Goal: Task Accomplishment & Management: Use online tool/utility

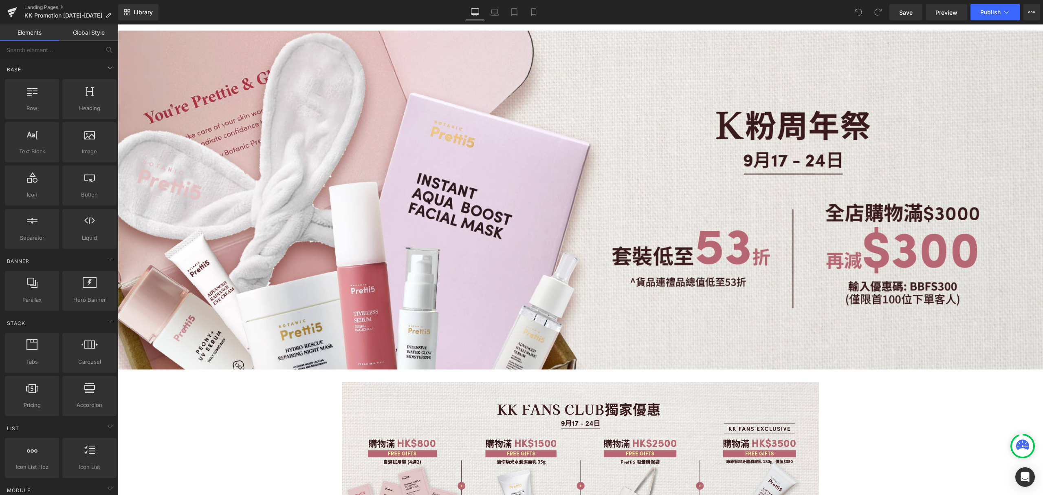
scroll to position [54, 0]
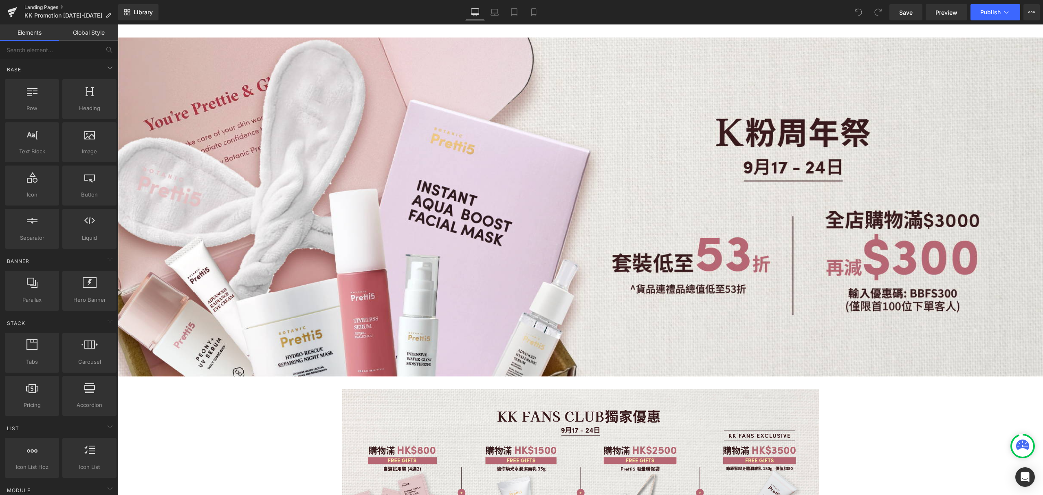
click at [33, 4] on link "Landing Pages" at bounding box center [71, 7] width 94 height 7
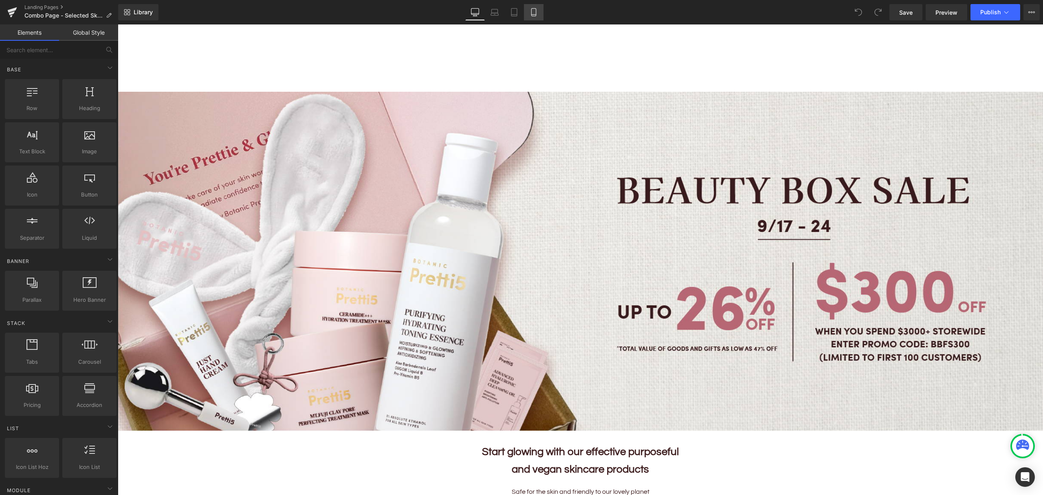
click at [537, 11] on icon at bounding box center [534, 12] width 8 height 8
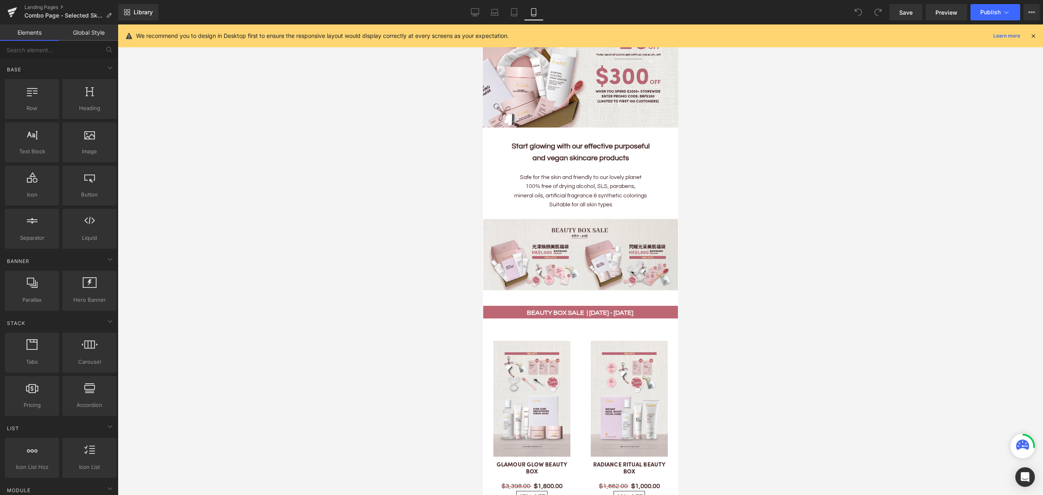
scroll to position [380, 0]
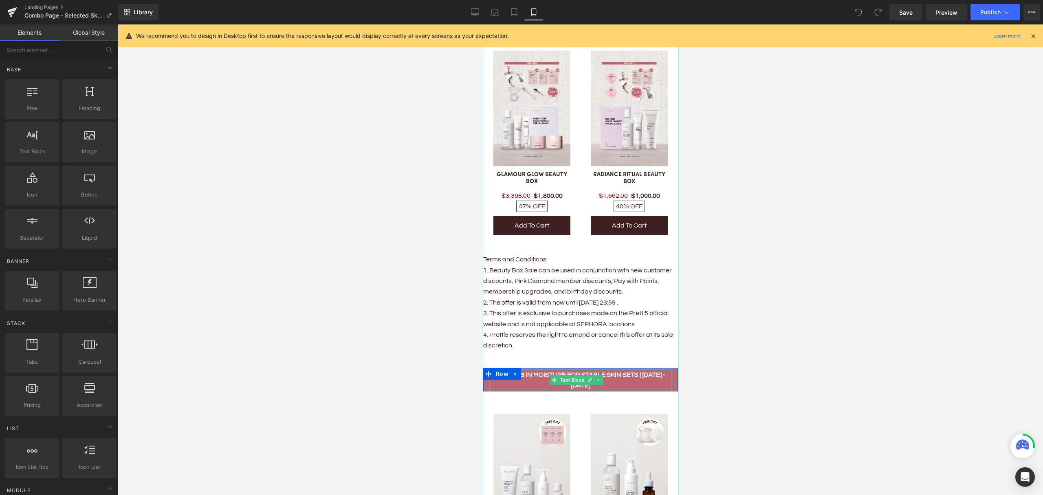
click at [641, 371] on b "LOCKING IN MOISTURE FOR STABLE SKIN SETS | 1 - 30 SEP" at bounding box center [581, 379] width 170 height 17
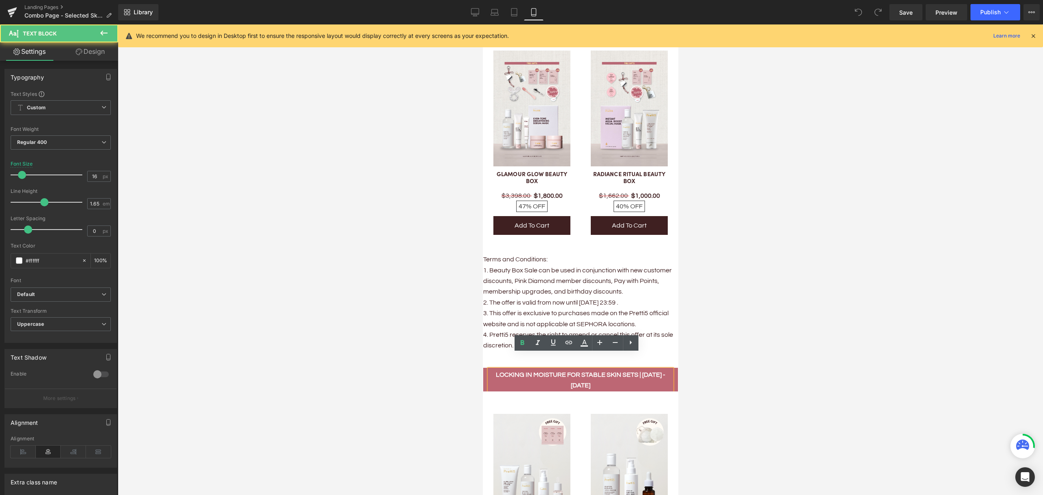
click at [640, 371] on b "LOCKING IN MOISTURE FOR STABLE SKIN SETS | 1 - 30 SEP" at bounding box center [581, 379] width 170 height 17
click at [648, 371] on b "LOCKING IN MOISTURE FOR STABLE SKIN SETS |" at bounding box center [580, 374] width 145 height 7
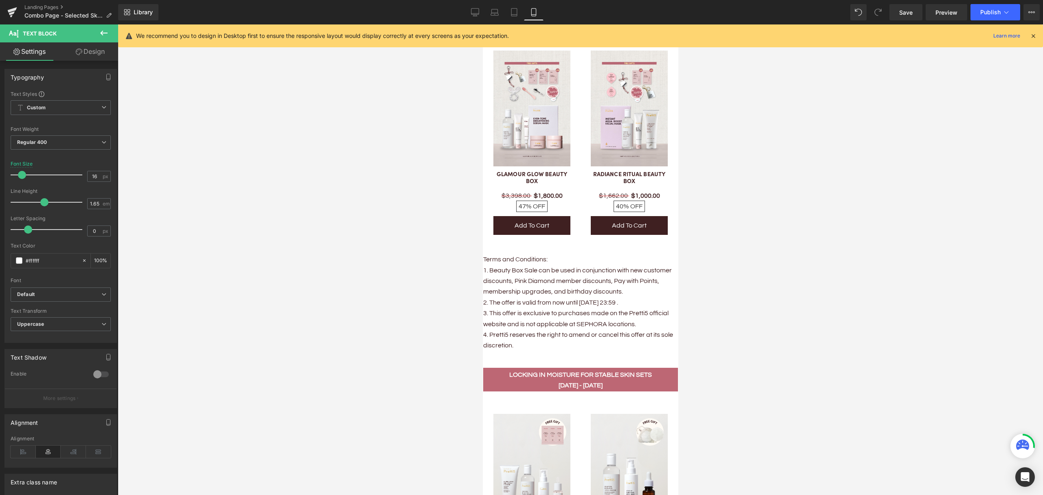
click at [722, 367] on div at bounding box center [580, 259] width 925 height 470
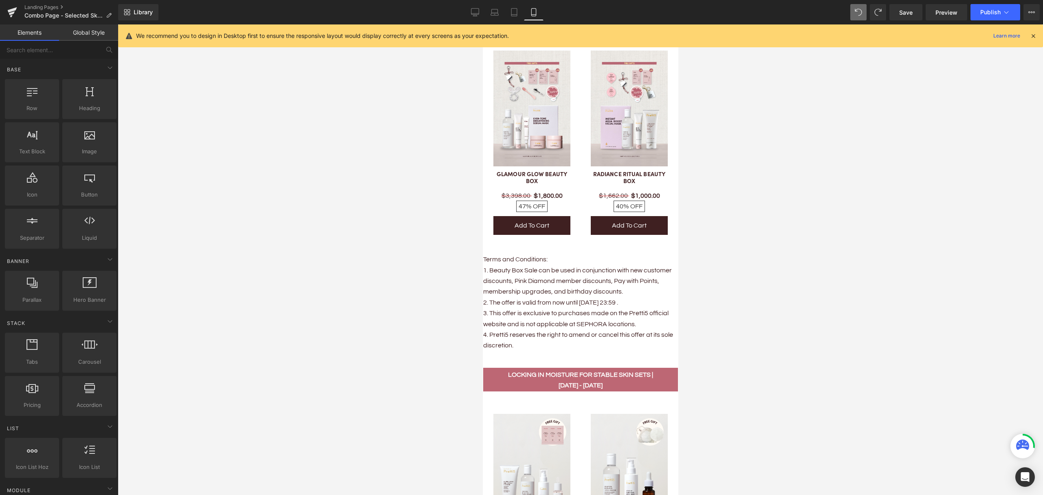
click at [769, 315] on div at bounding box center [580, 259] width 925 height 470
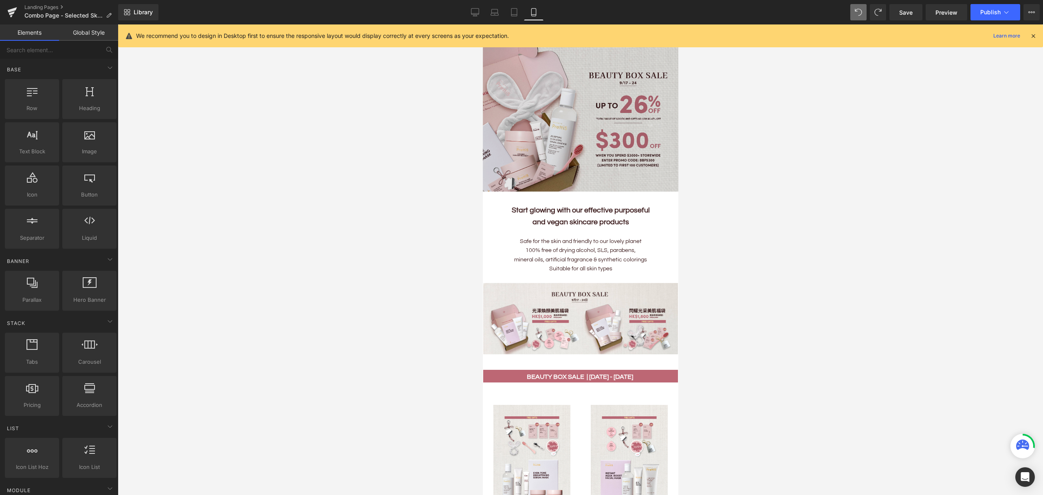
scroll to position [0, 0]
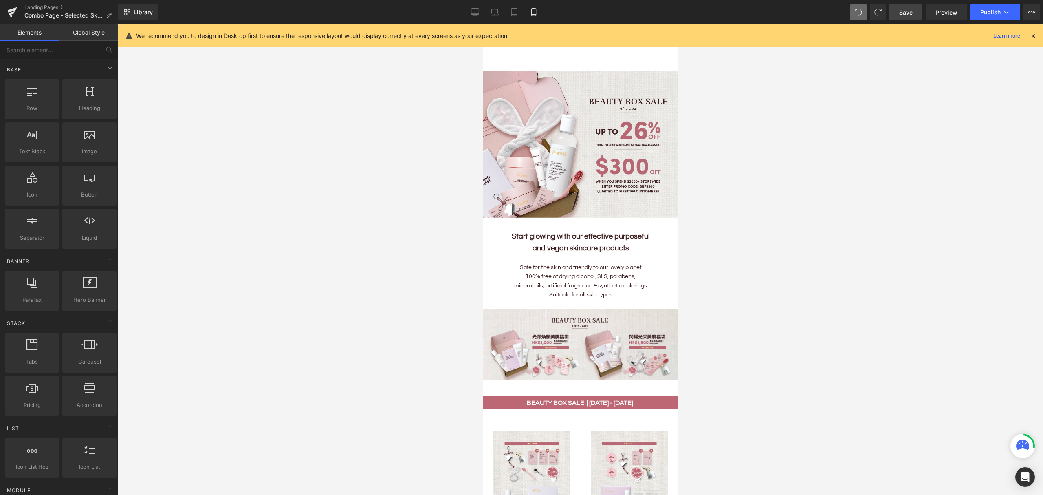
click at [905, 11] on span "Save" at bounding box center [905, 12] width 13 height 9
click at [465, 11] on icon at bounding box center [466, 12] width 8 height 8
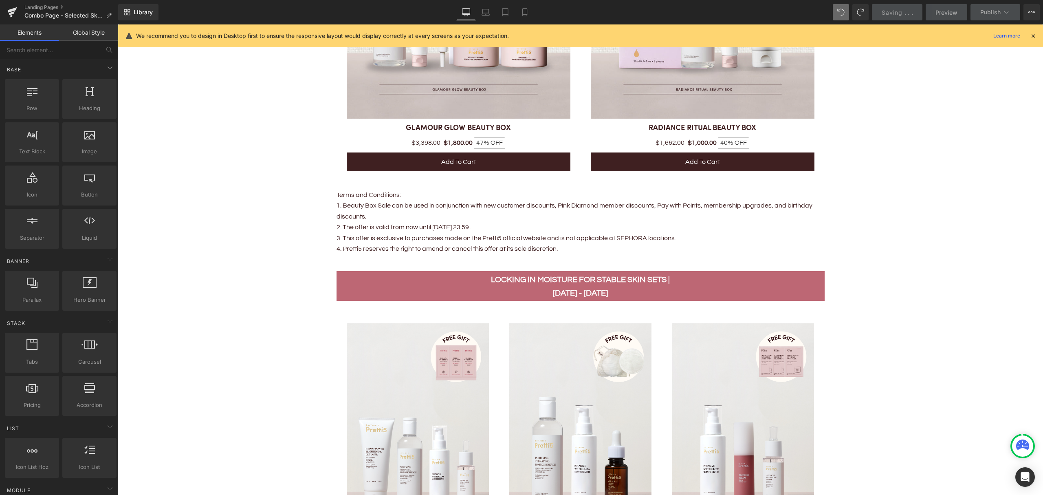
scroll to position [991, 0]
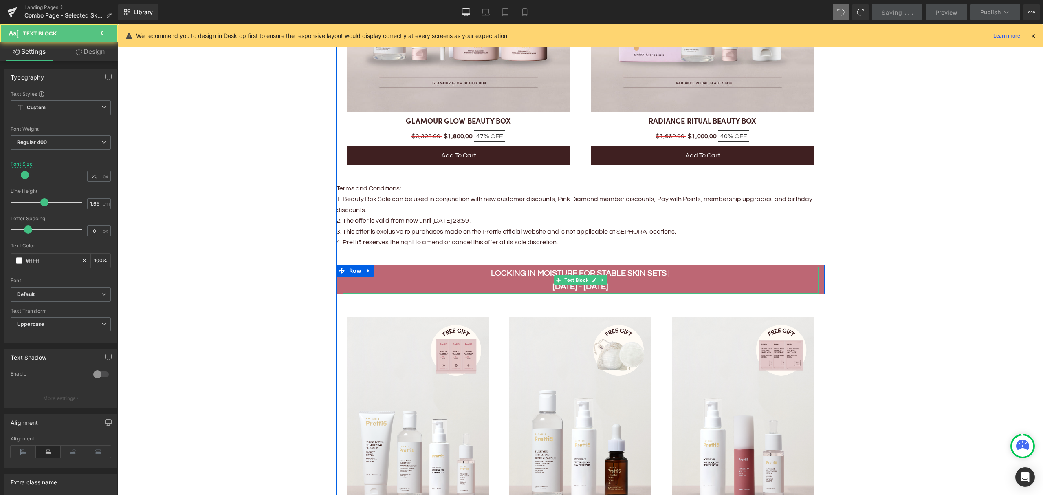
click at [662, 271] on b "LOCKING IN MOISTURE FOR STABLE SKIN SETS |" at bounding box center [580, 273] width 179 height 8
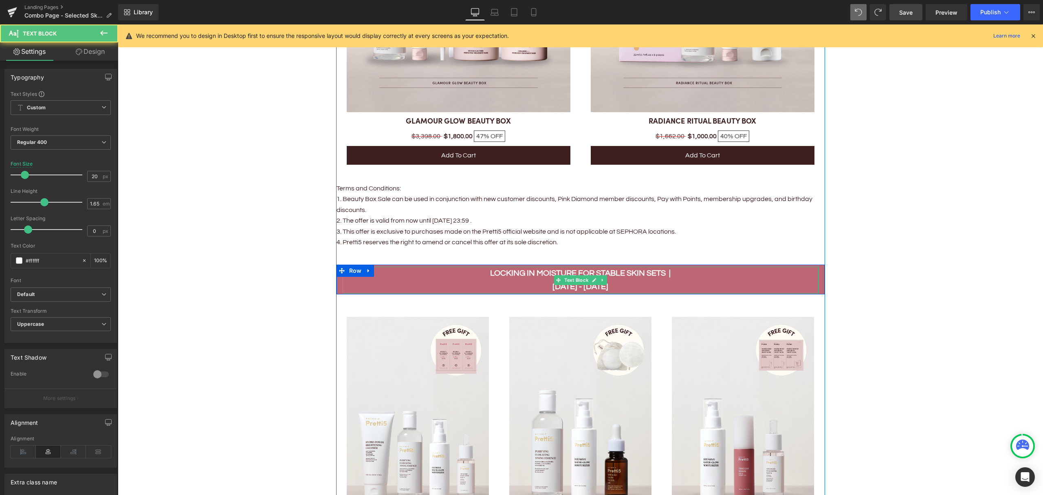
click at [553, 285] on p "1 - 30 SEP" at bounding box center [581, 286] width 476 height 13
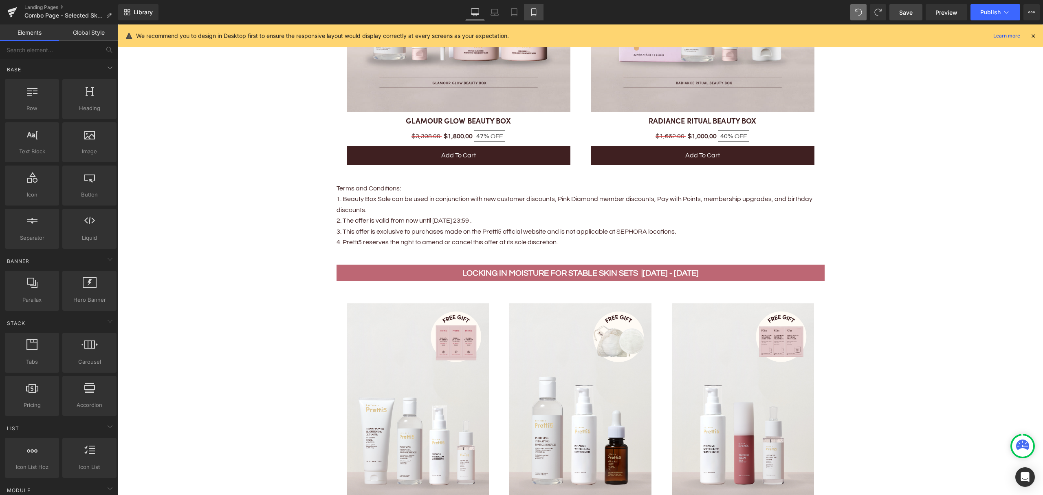
click at [535, 9] on icon at bounding box center [534, 12] width 8 height 8
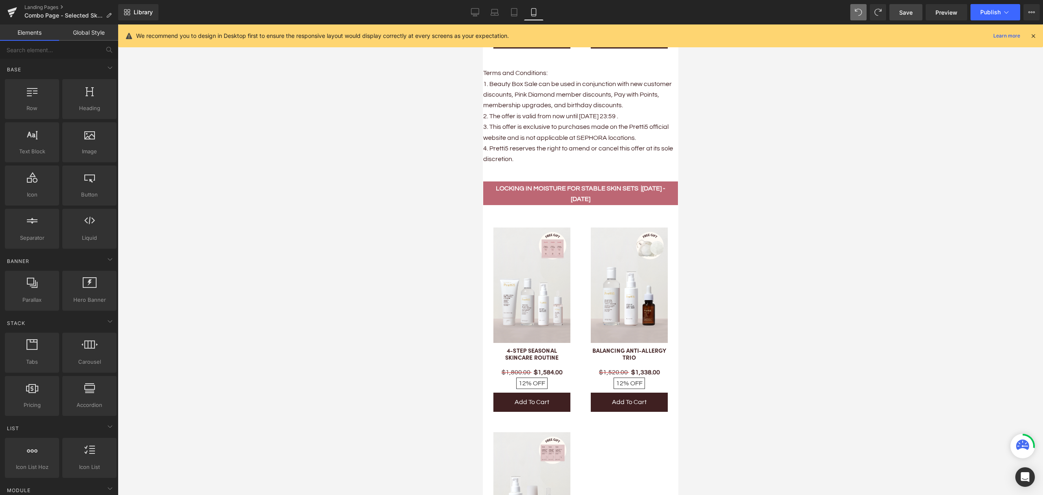
scroll to position [460, 0]
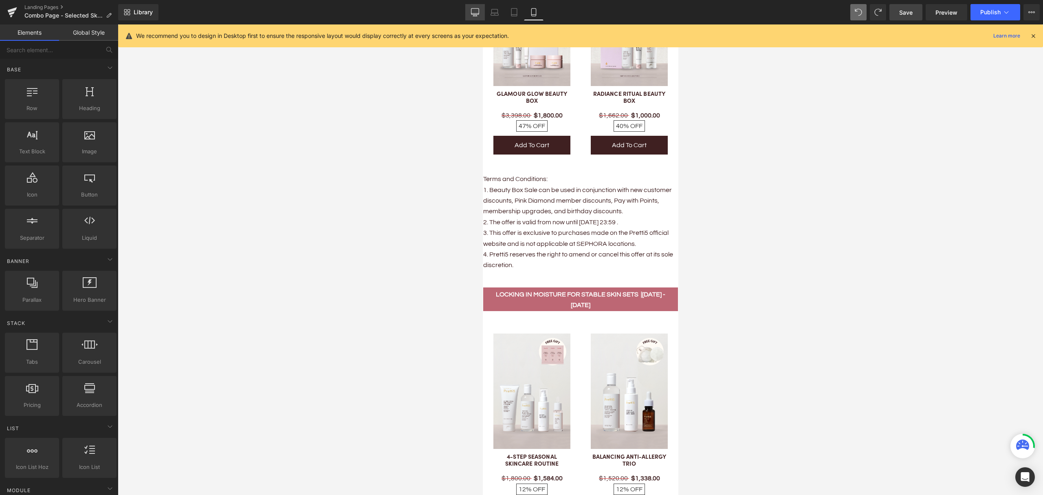
click at [469, 13] on link "Desktop" at bounding box center [475, 12] width 20 height 16
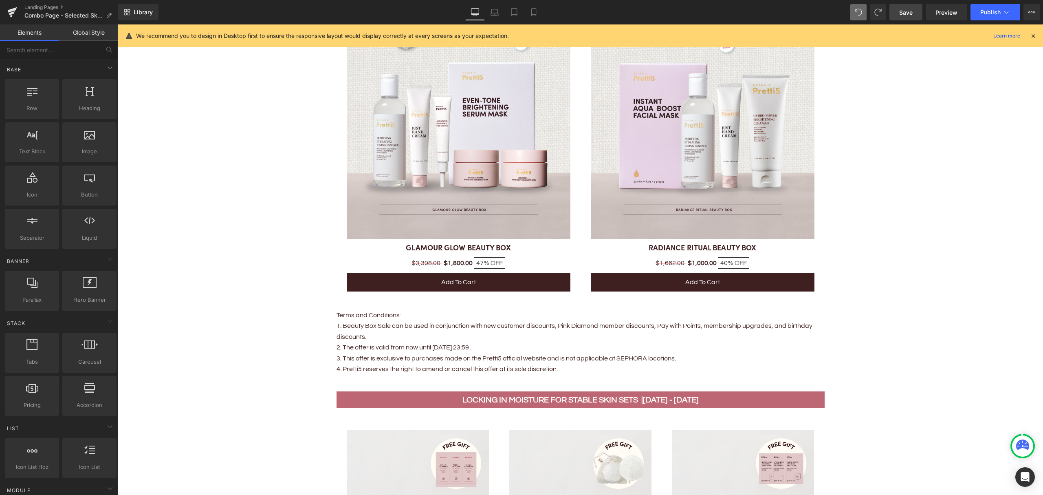
scroll to position [917, 0]
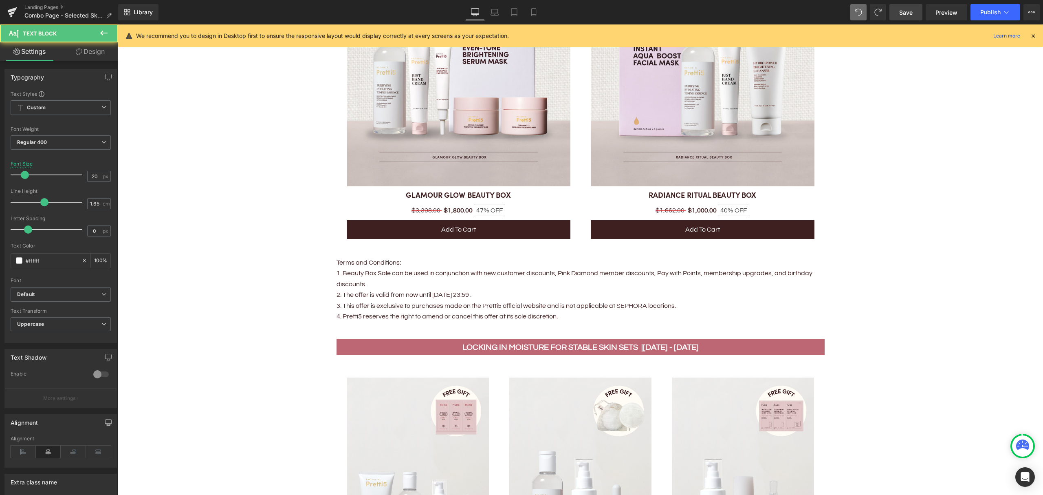
click at [651, 346] on b "1 - 30 SEP" at bounding box center [671, 347] width 56 height 8
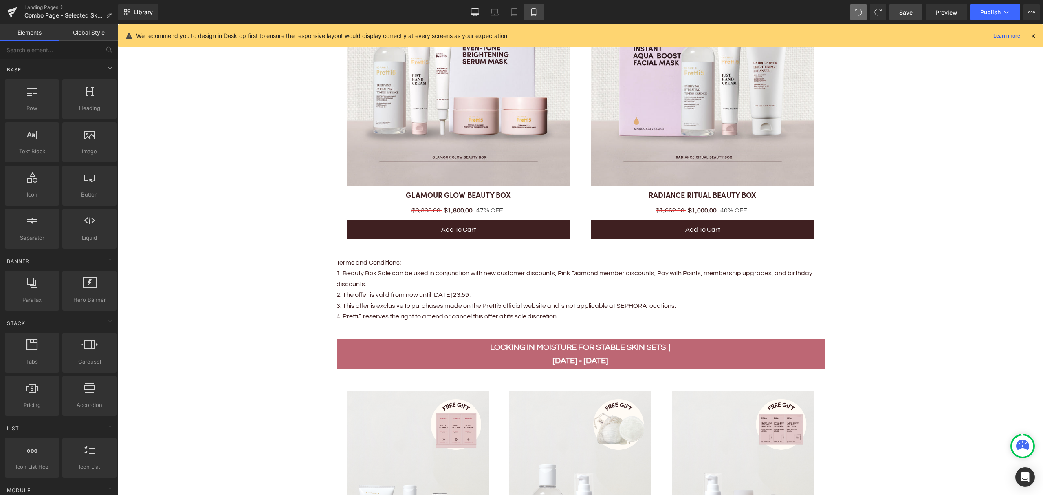
click at [534, 14] on icon at bounding box center [534, 12] width 8 height 8
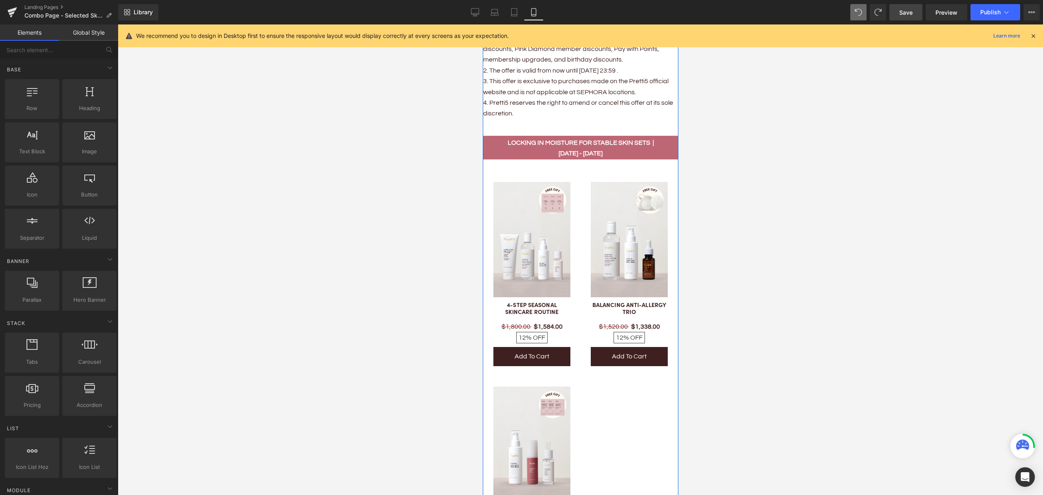
scroll to position [460, 0]
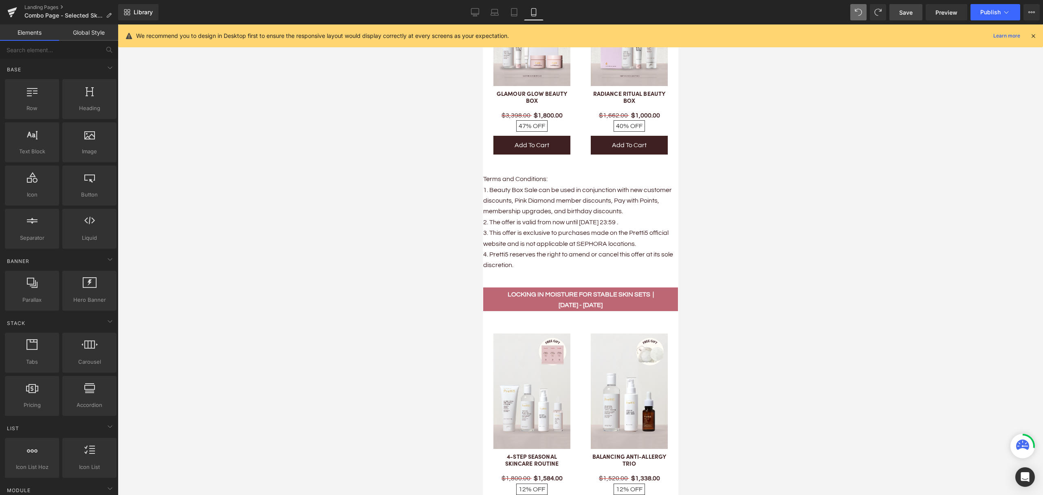
click at [901, 17] on link "Save" at bounding box center [906, 12] width 33 height 16
click at [13, 10] on icon at bounding box center [12, 9] width 9 height 5
click at [901, 12] on span "Save" at bounding box center [905, 12] width 13 height 9
click at [11, 9] on icon at bounding box center [12, 9] width 9 height 5
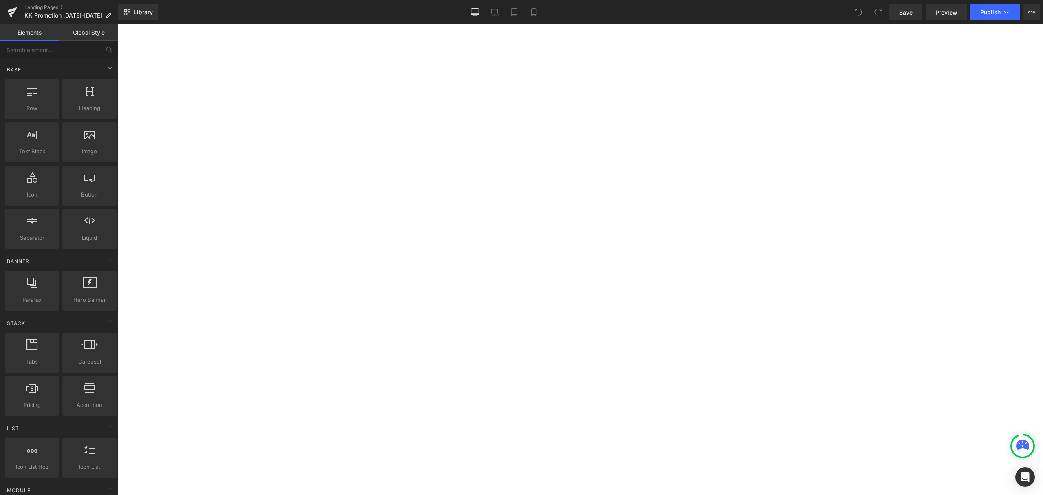
scroll to position [326, 0]
click at [533, 15] on icon at bounding box center [534, 12] width 8 height 8
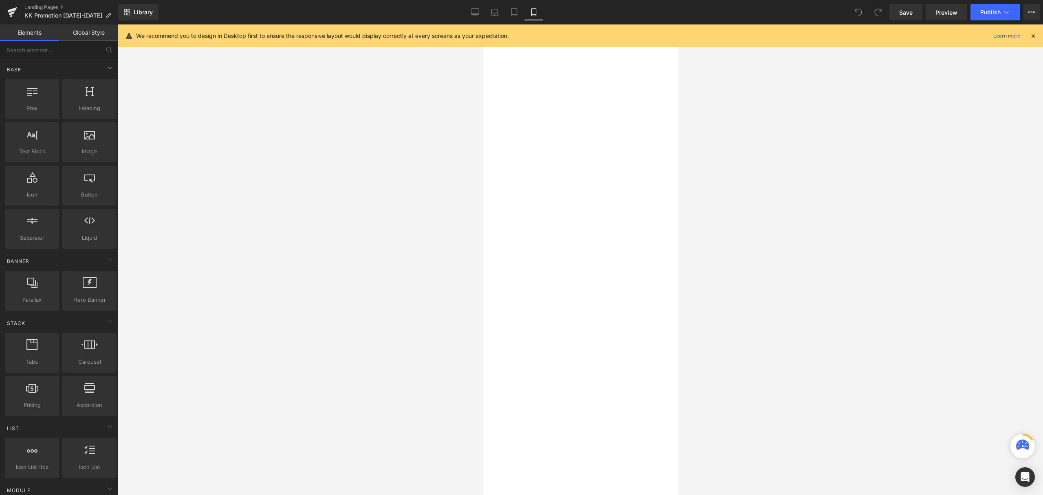
scroll to position [0, 0]
click at [634, 313] on b "KK FANS EXCLUSIVE PROMOTIONS SETS | [DATE] - [DATE]" at bounding box center [574, 315] width 184 height 7
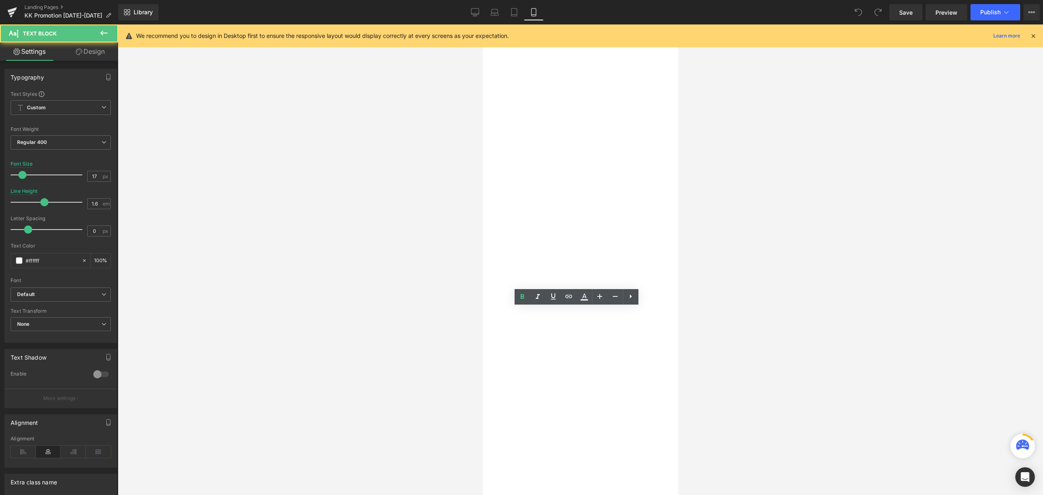
click at [632, 316] on b "KK FANS EXCLUSIVE PROMOTIONS SETS | [DATE] - [DATE]" at bounding box center [574, 315] width 184 height 7
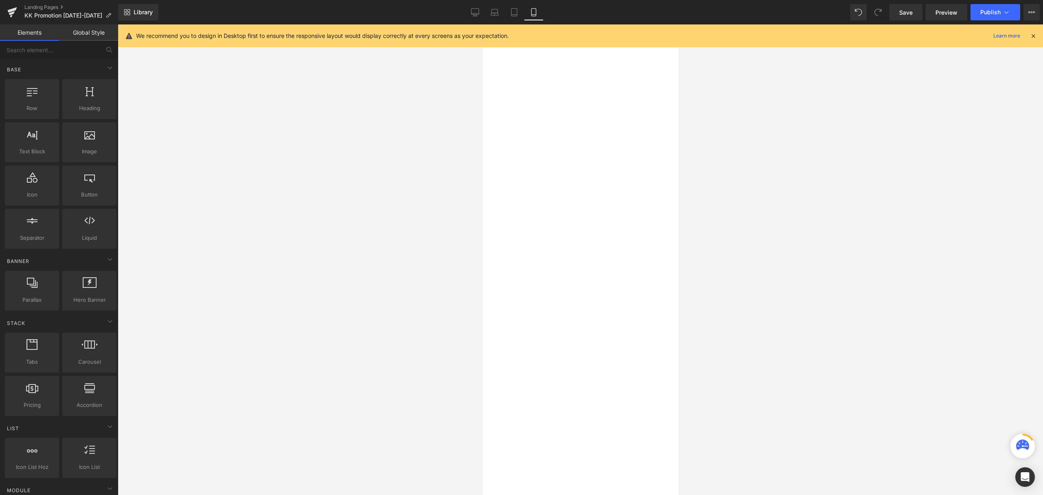
click at [735, 293] on div at bounding box center [580, 259] width 925 height 470
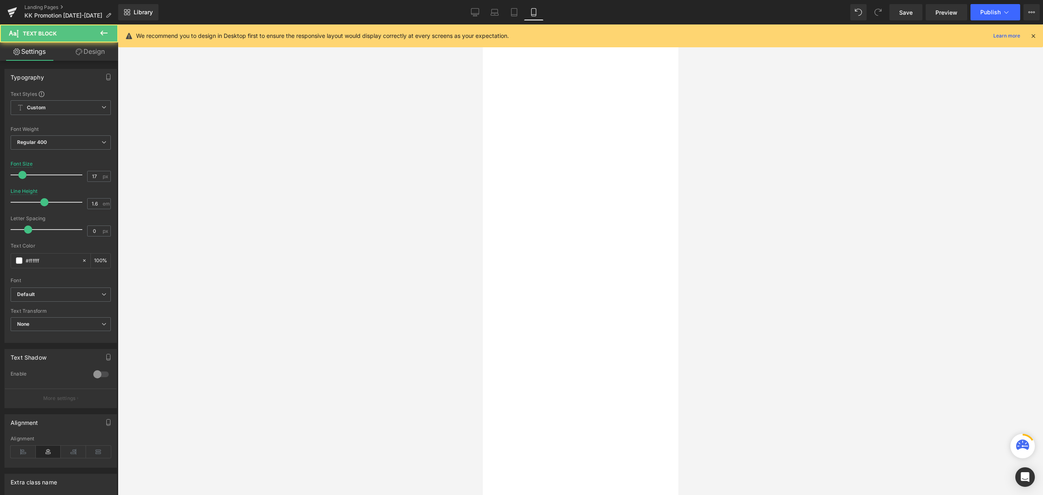
click at [617, 313] on b "KK FANS EXCLUSIVE PROMOTIONS SETS |" at bounding box center [549, 315] width 134 height 7
click at [720, 302] on div at bounding box center [580, 259] width 925 height 470
click at [643, 313] on p "KK FANS EXCLUSIVE PROMOTIONS SETS |" at bounding box center [580, 316] width 196 height 11
click at [742, 304] on div at bounding box center [580, 259] width 925 height 470
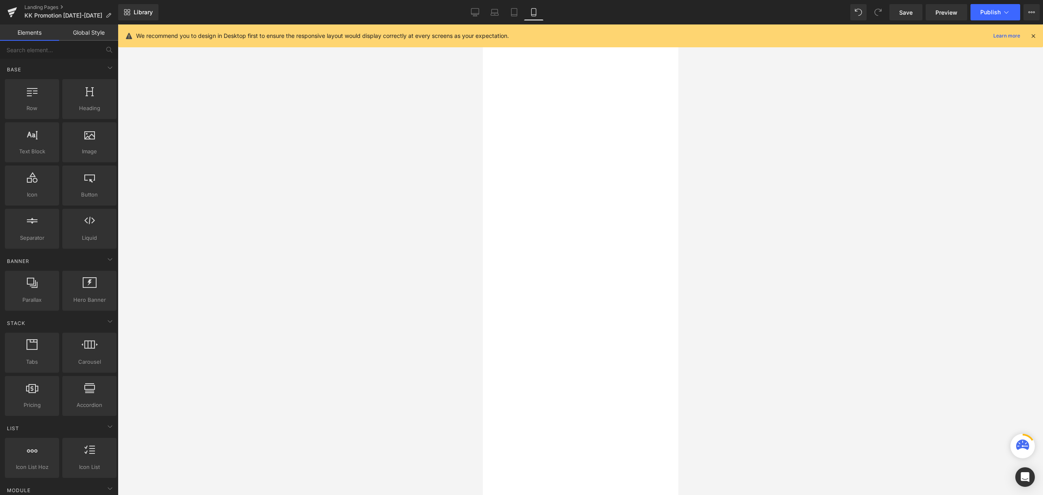
scroll to position [217, 0]
click at [473, 11] on icon at bounding box center [475, 12] width 8 height 6
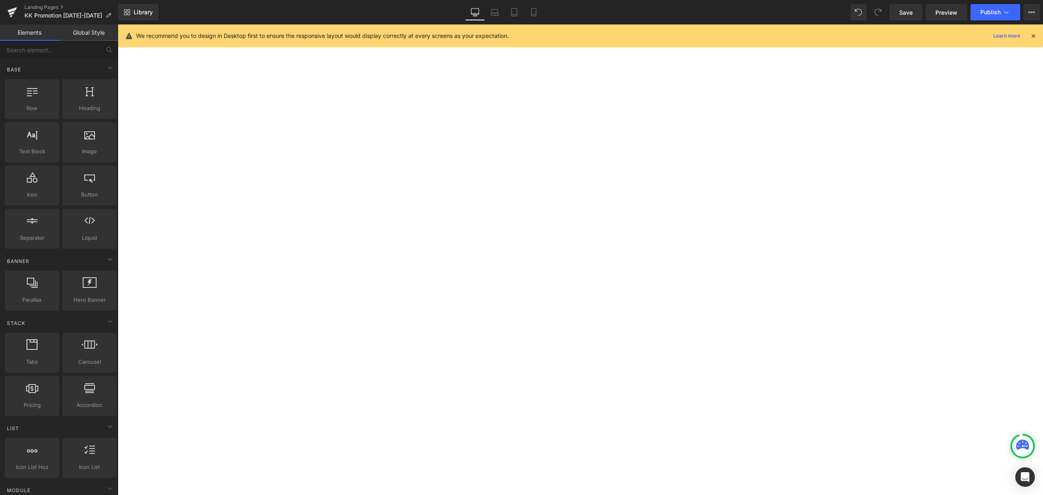
scroll to position [1710, 0]
drag, startPoint x: 531, startPoint y: 18, endPoint x: 533, endPoint y: 23, distance: 5.5
click at [531, 18] on link "Mobile" at bounding box center [534, 12] width 20 height 16
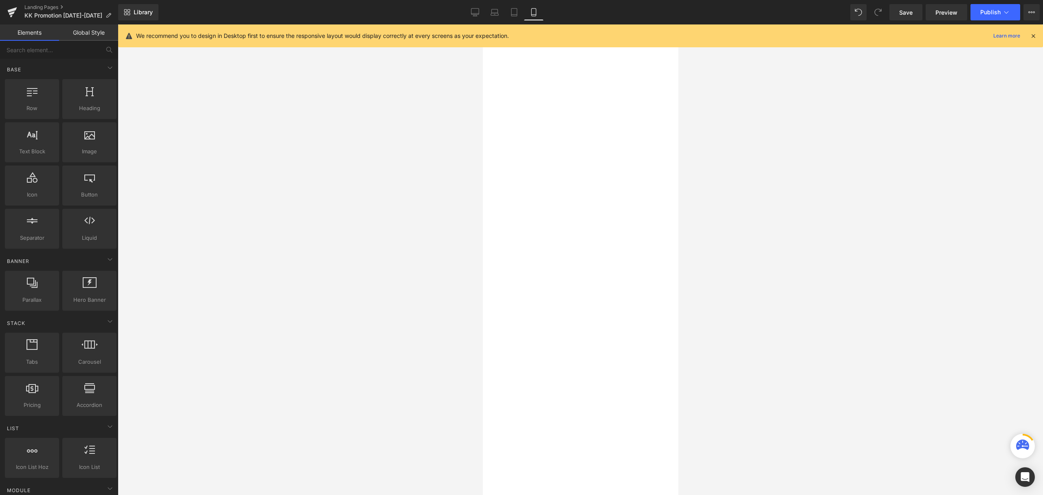
scroll to position [0, 0]
drag, startPoint x: 673, startPoint y: 339, endPoint x: 1166, endPoint y: 79, distance: 557.4
click at [531, 217] on b "[DATE] - [DATE]" at bounding box center [506, 220] width 48 height 7
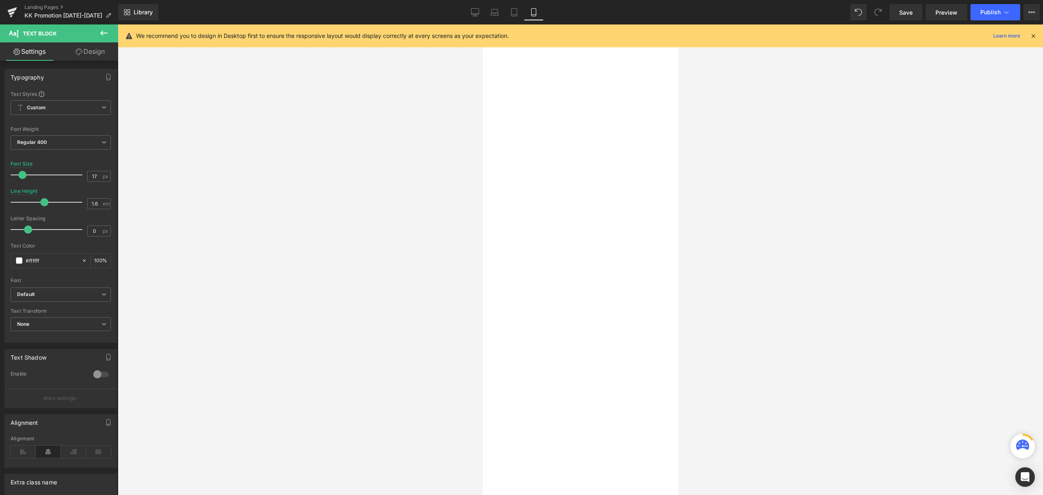
click at [714, 238] on div at bounding box center [580, 259] width 925 height 470
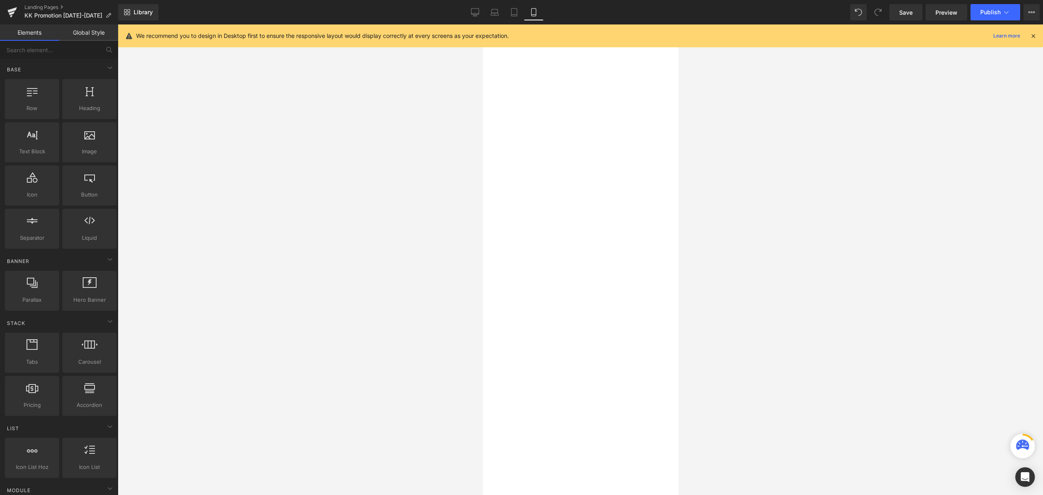
click at [529, 218] on b "[DATE]- [DATE]" at bounding box center [505, 220] width 46 height 7
click at [724, 216] on div at bounding box center [580, 259] width 925 height 470
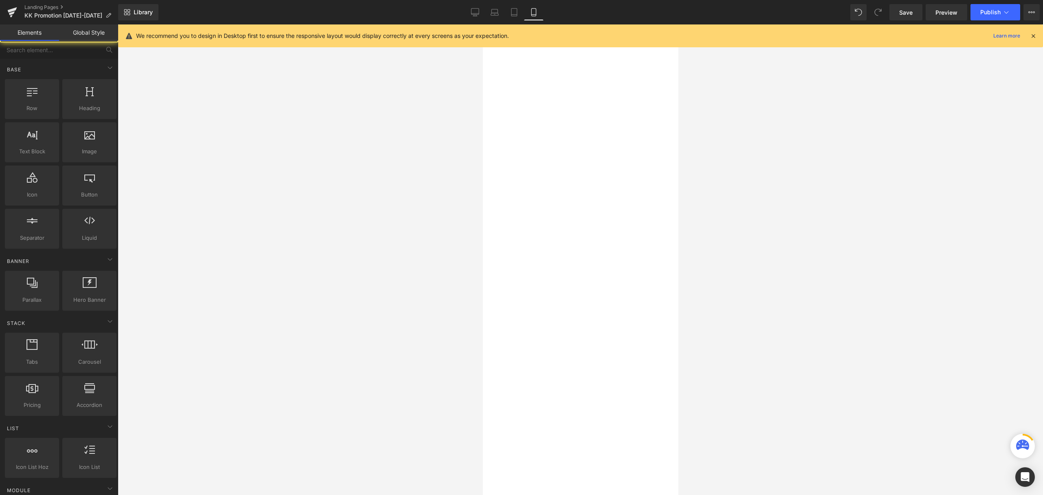
click at [724, 249] on div at bounding box center [580, 259] width 925 height 470
click at [907, 9] on span "Save" at bounding box center [905, 12] width 13 height 9
drag, startPoint x: 674, startPoint y: 165, endPoint x: 1173, endPoint y: 74, distance: 506.5
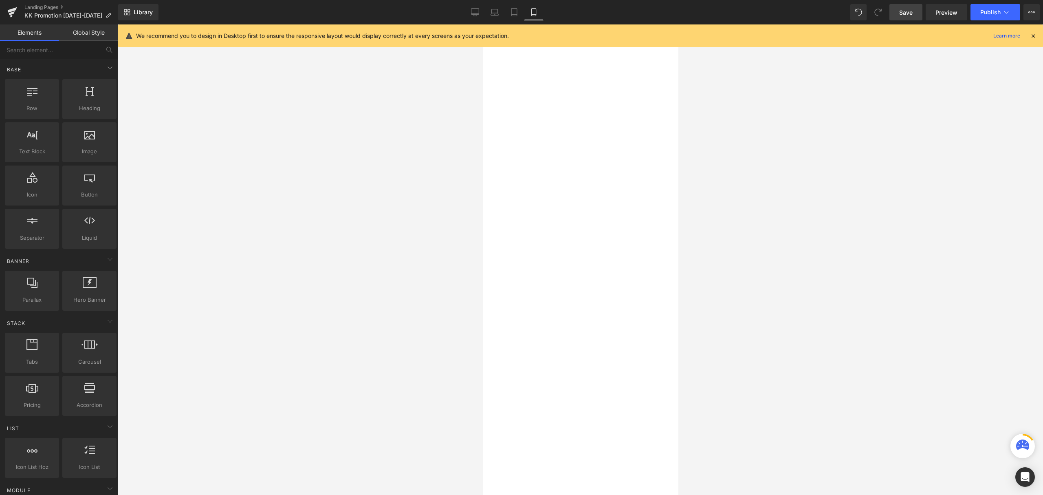
click at [771, 222] on div at bounding box center [580, 259] width 925 height 470
click at [905, 9] on span "Save" at bounding box center [905, 12] width 13 height 9
click at [905, 15] on span "Save" at bounding box center [905, 12] width 13 height 9
